Goal: Obtain resource: Download file/media

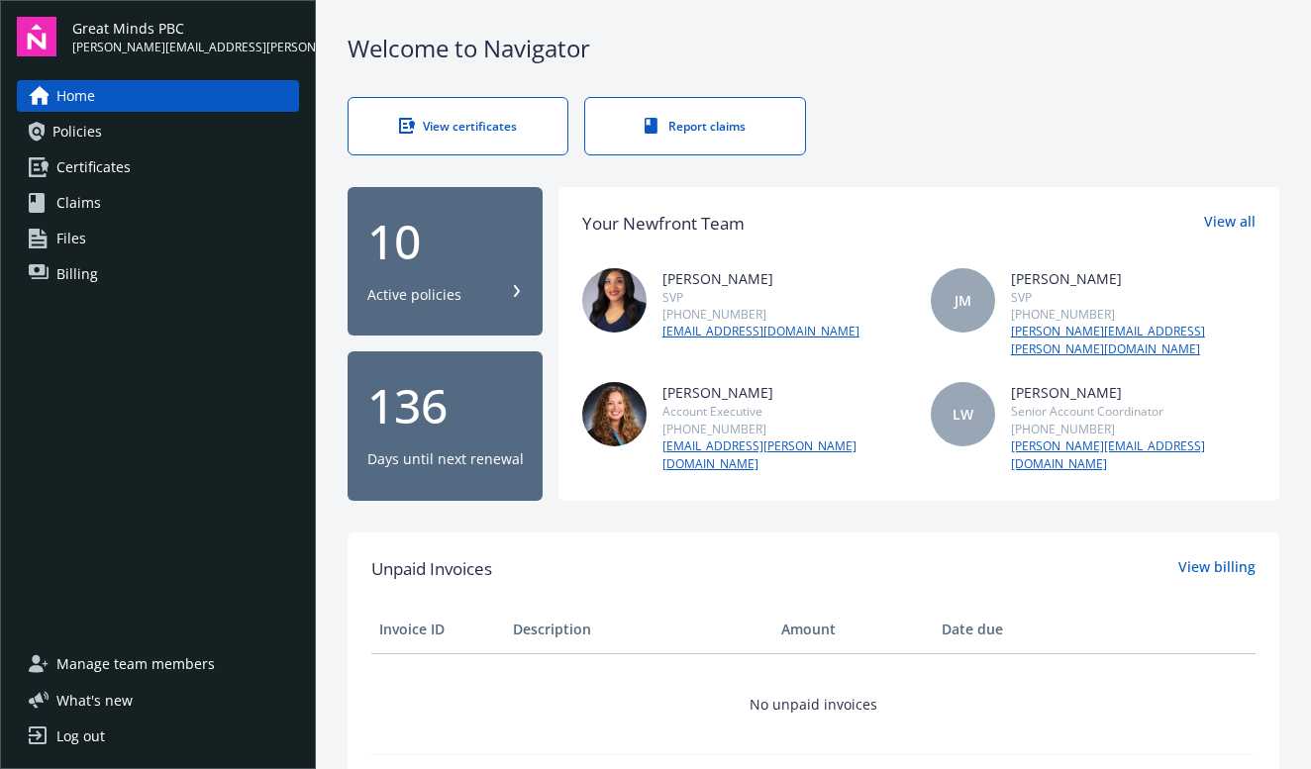
click at [115, 134] on link "Policies" at bounding box center [158, 132] width 282 height 32
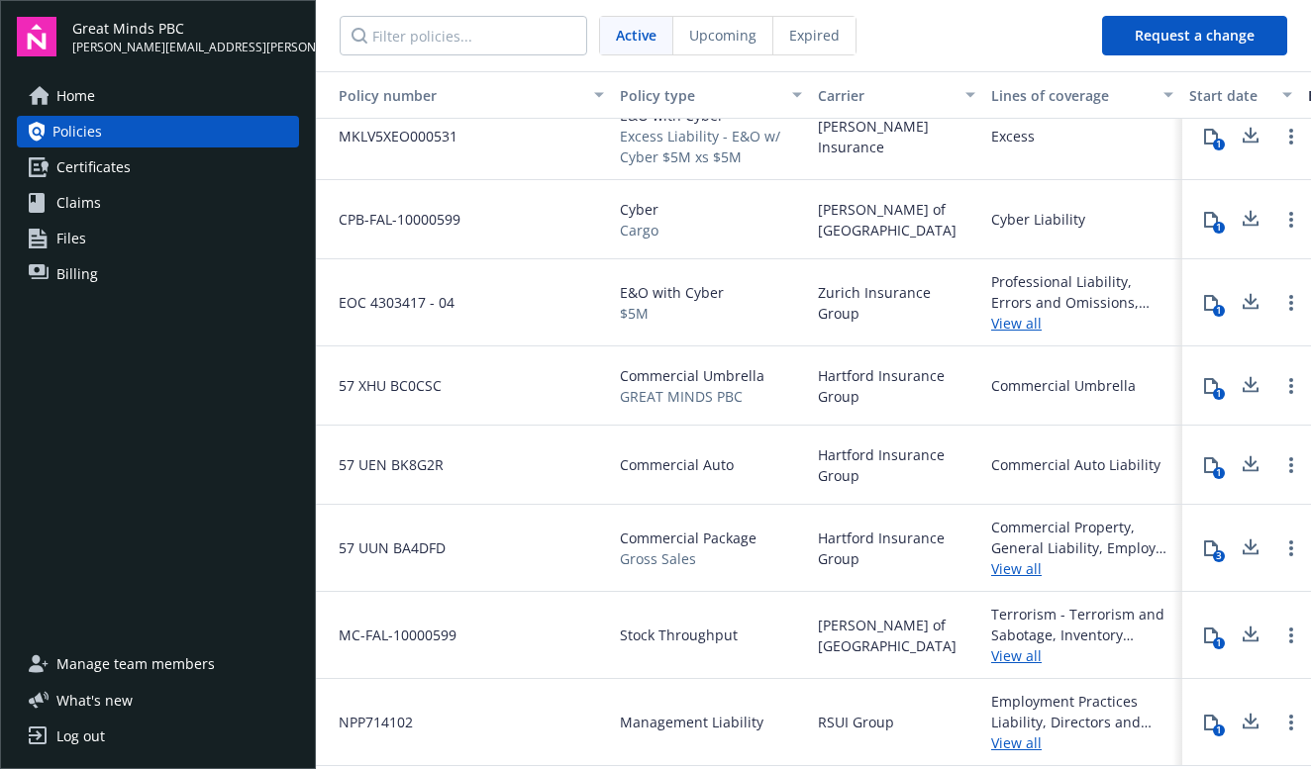
click at [1009, 742] on link "View all" at bounding box center [1082, 743] width 182 height 21
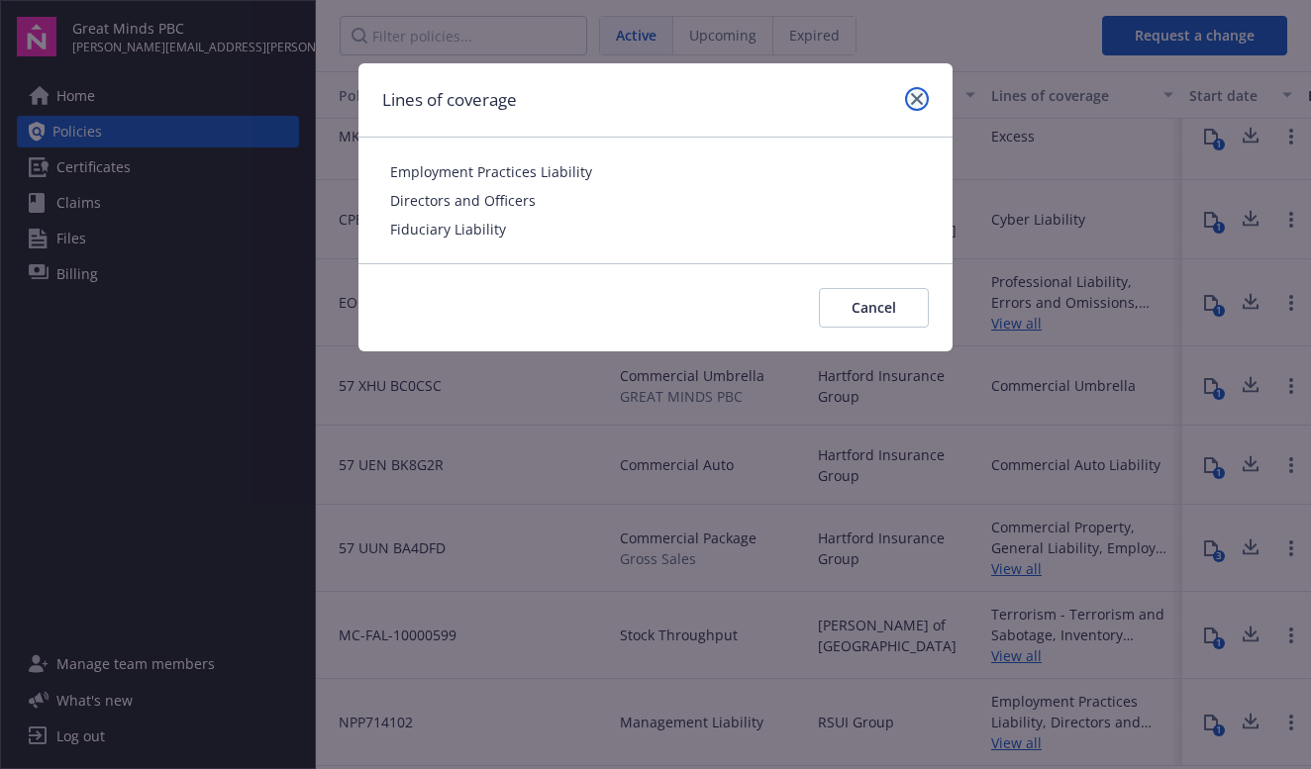
click at [914, 96] on icon "close" at bounding box center [917, 99] width 12 height 12
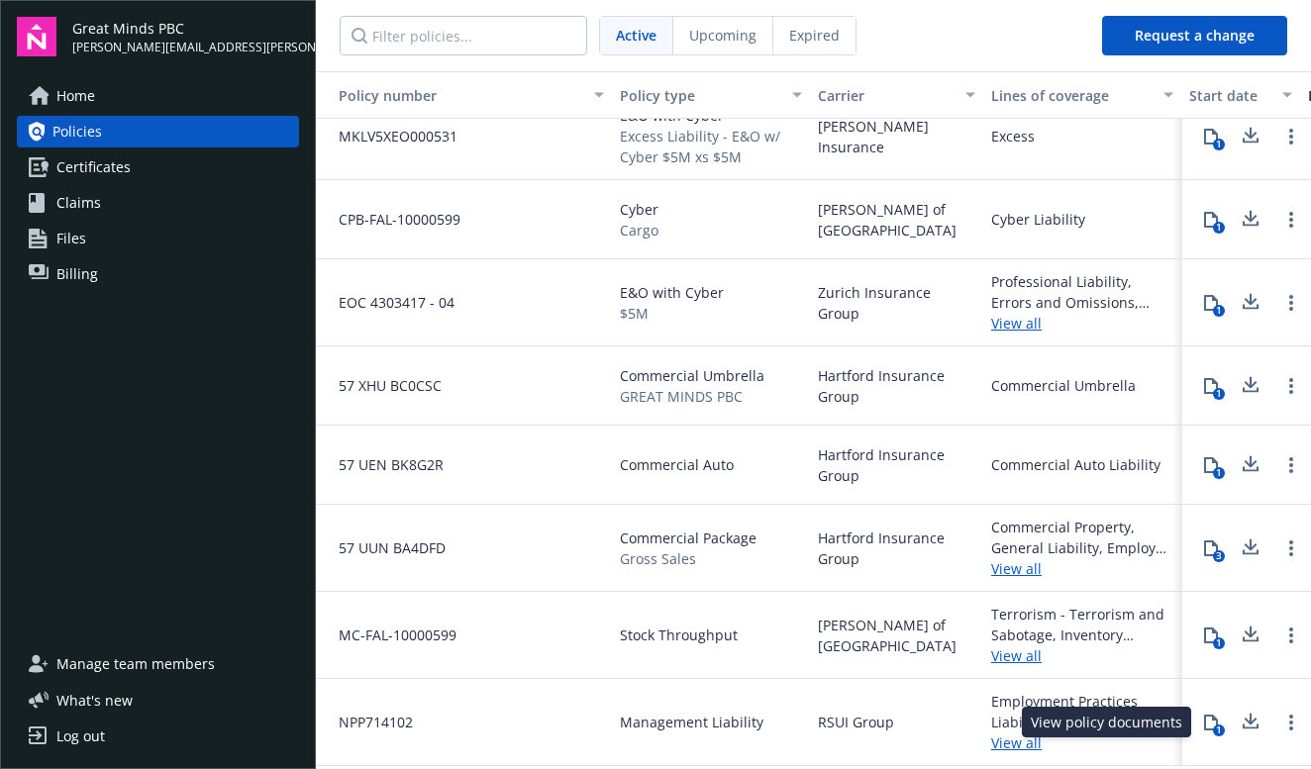
click at [1212, 724] on icon at bounding box center [1211, 723] width 16 height 16
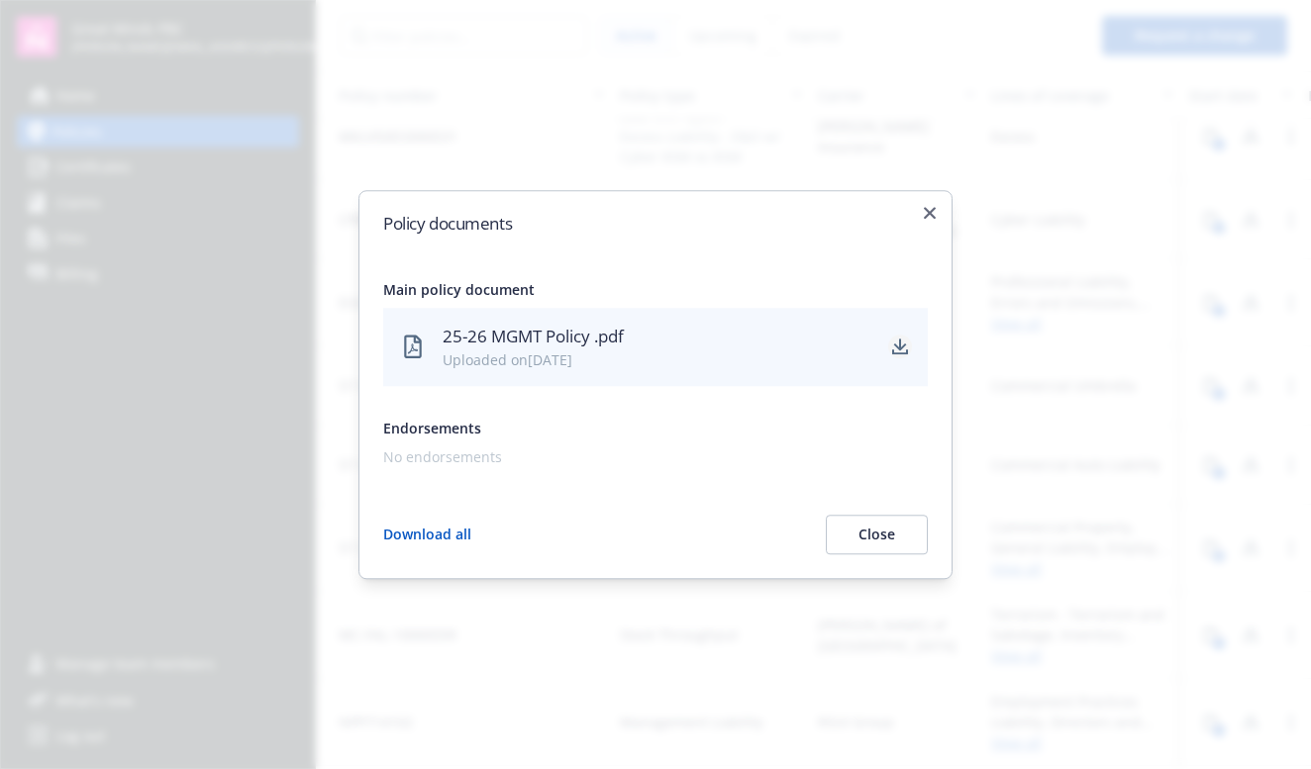
click at [896, 349] on icon "download" at bounding box center [900, 348] width 16 height 16
